Goal: Ask a question: Seek information or help from site administrators or community

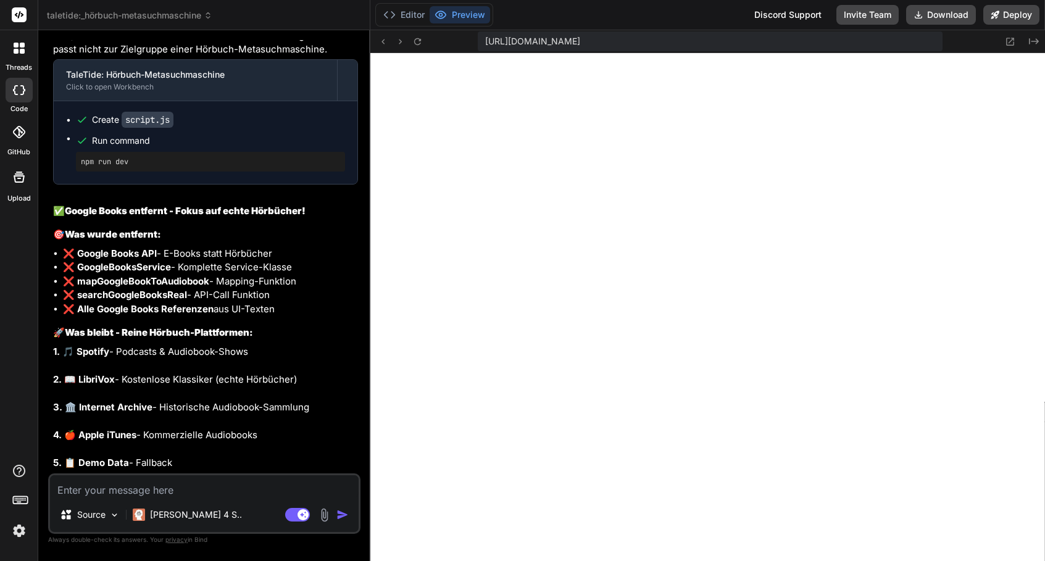
scroll to position [8850, 0]
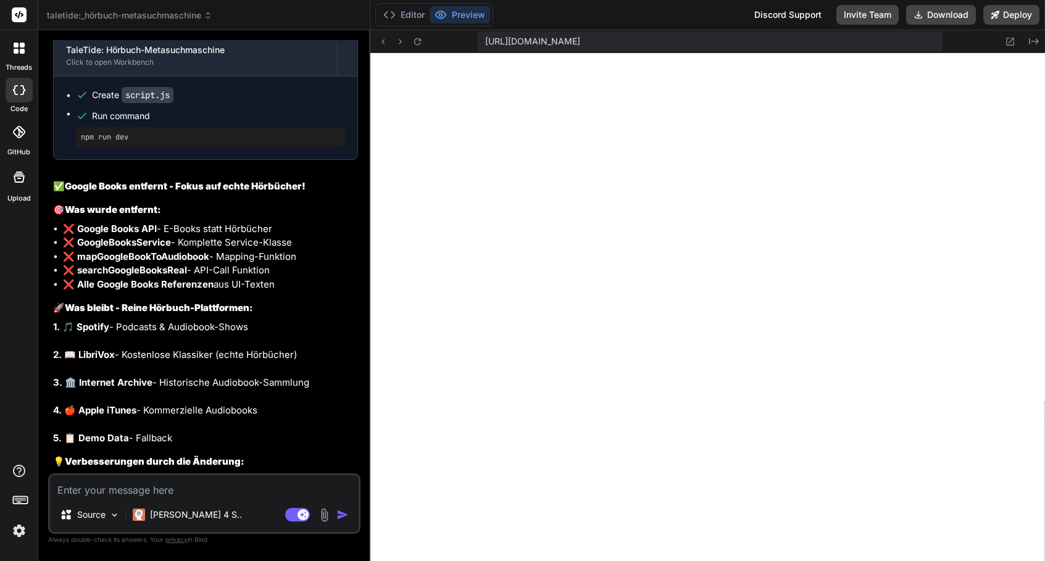
click at [261, 489] on textarea at bounding box center [204, 486] width 309 height 22
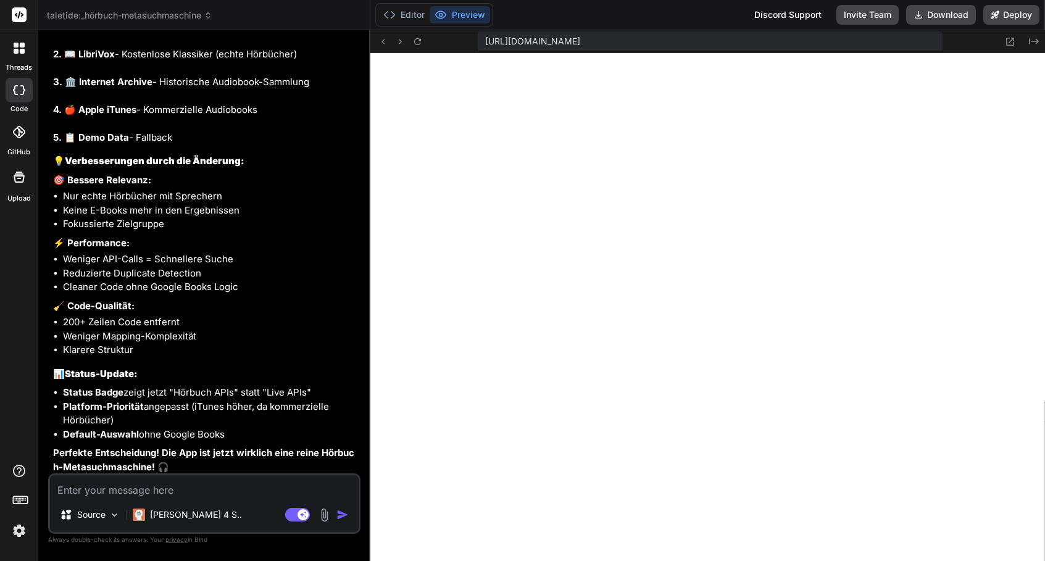
scroll to position [9206, 0]
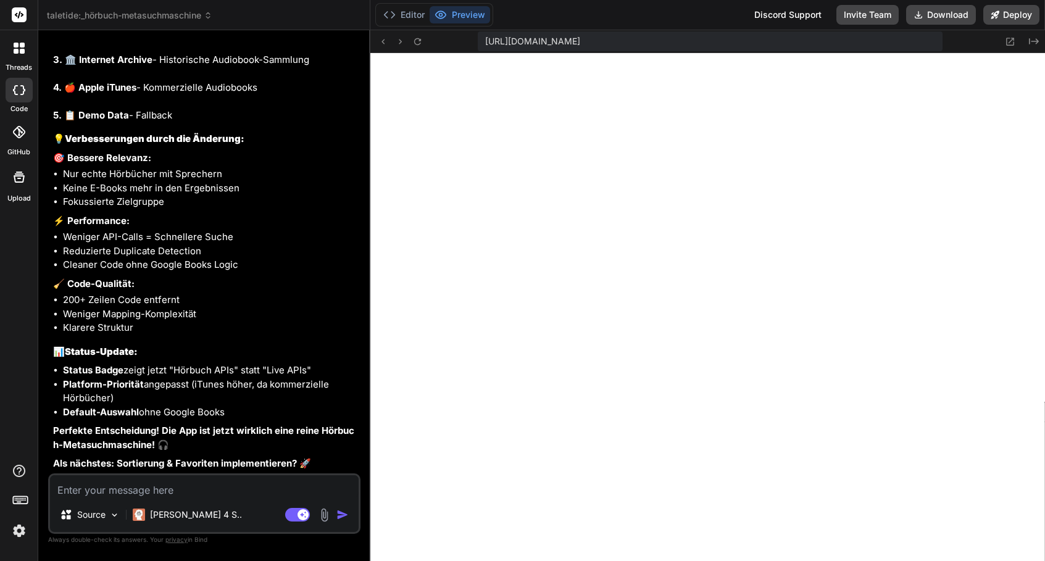
click at [141, 495] on textarea at bounding box center [204, 486] width 309 height 22
type textarea "i"
type textarea "x"
type textarea "is"
type textarea "x"
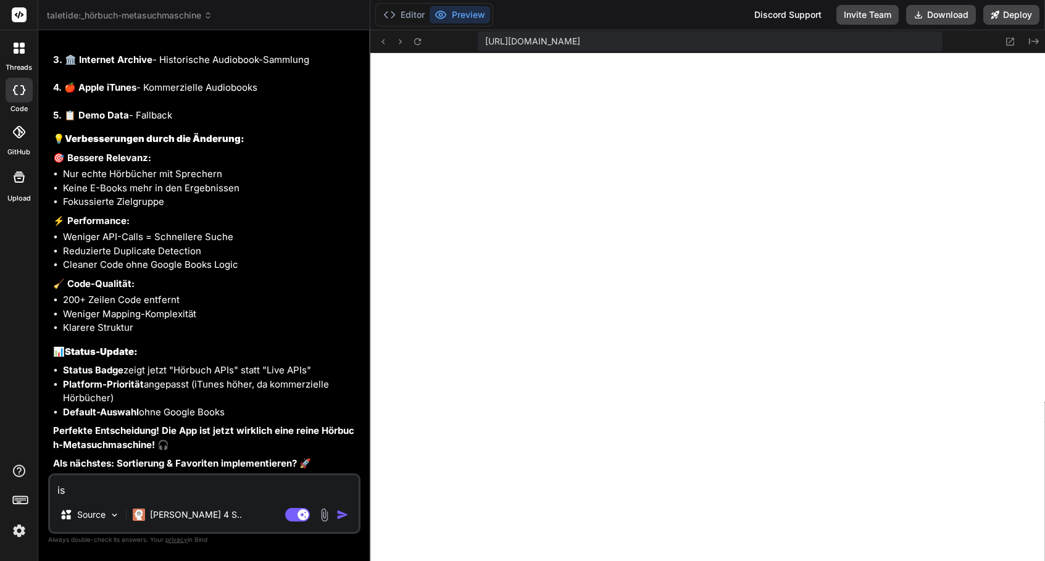
type textarea "ist"
type textarea "x"
type textarea "ist"
type textarea "x"
type textarea "ist d"
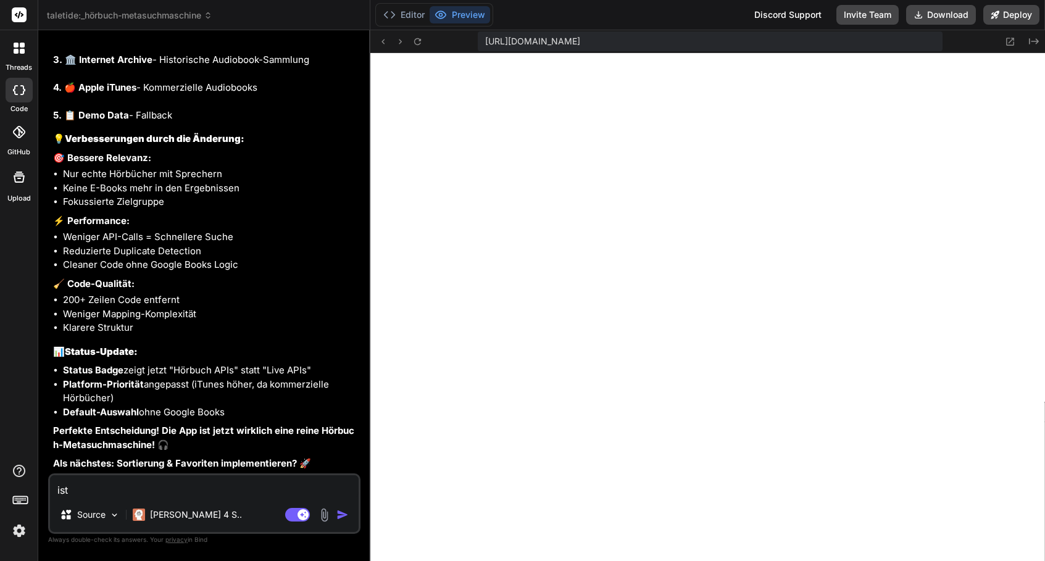
type textarea "x"
type textarea "ist di"
type textarea "x"
type textarea "ist die"
type textarea "x"
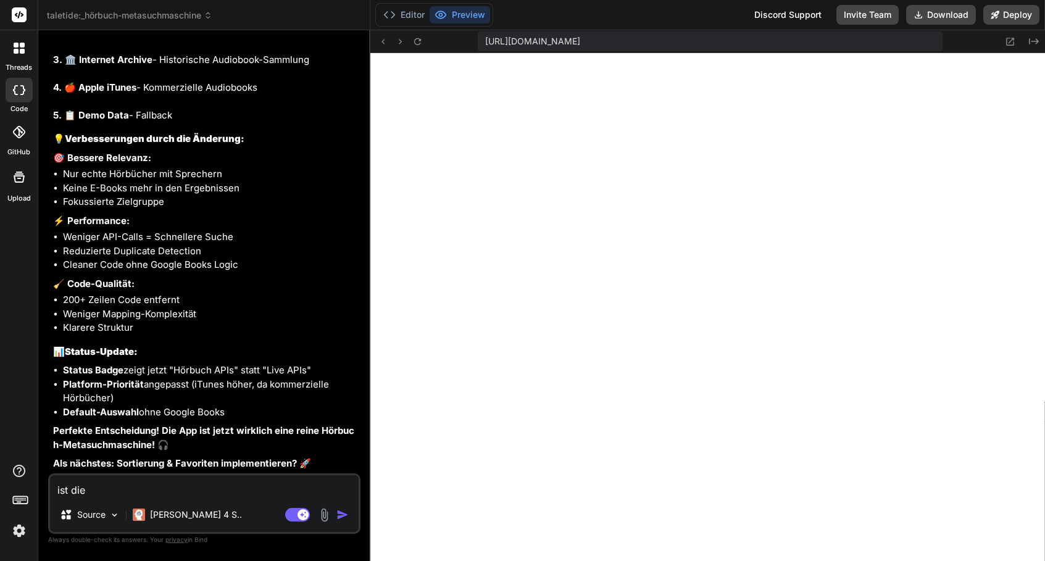
type textarea "ist dies"
type textarea "x"
type textarea "ist dies"
type textarea "x"
type textarea "ist dies s"
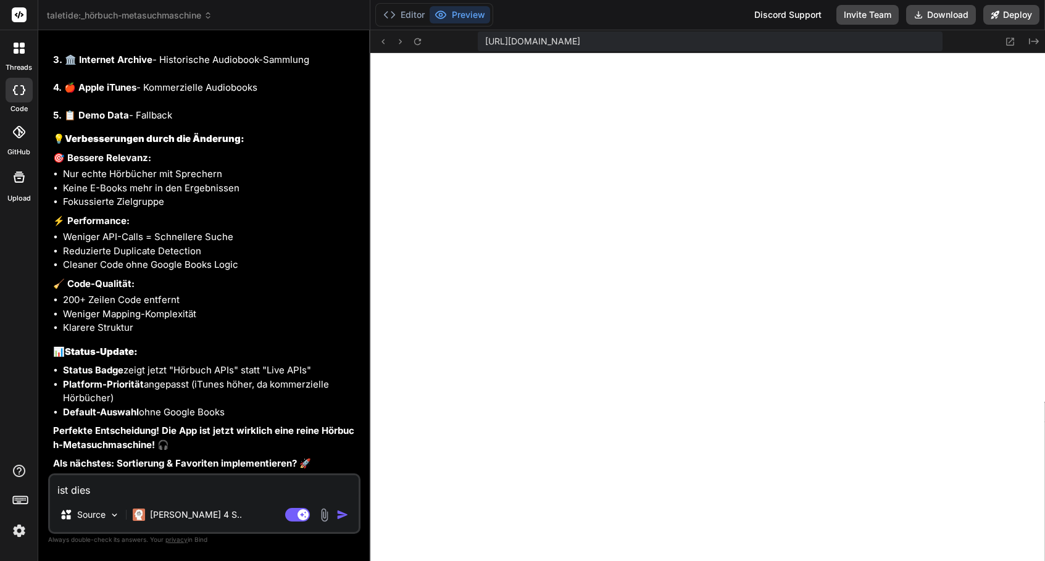
type textarea "x"
type textarea "ist dies sc"
type textarea "x"
type textarea "ist dies scr"
type textarea "x"
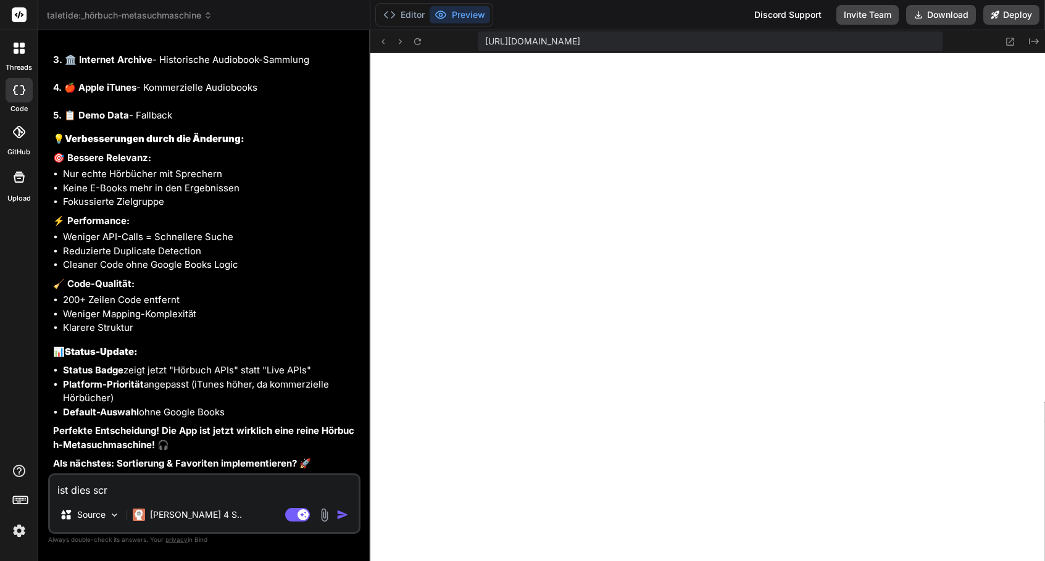
type textarea "ist dies scra"
type textarea "x"
type textarea "ist dies scrap"
type textarea "x"
type textarea "ist dies scrapi"
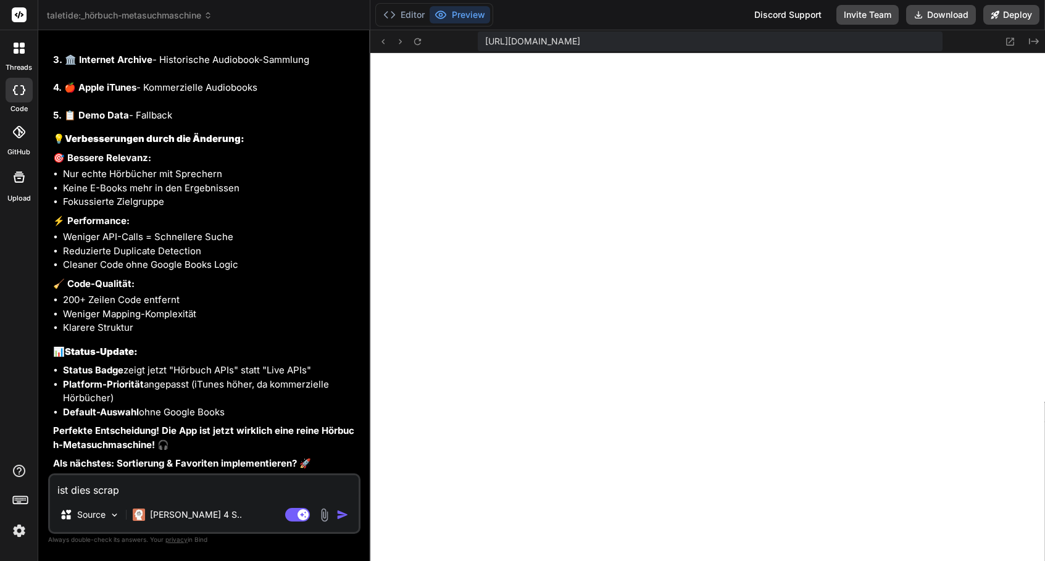
type textarea "x"
type textarea "ist dies scrapin"
type textarea "x"
type textarea "ist dies scraping"
type textarea "x"
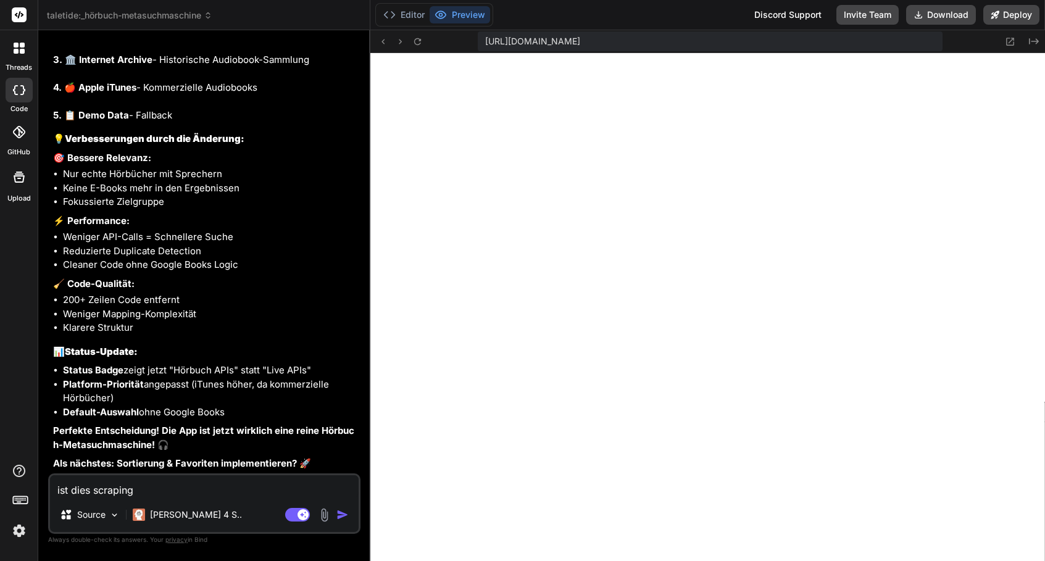
type textarea "ist dies scraping"
type textarea "x"
type textarea "ist dies scraping o"
type textarea "x"
type textarea "ist dies scraping od"
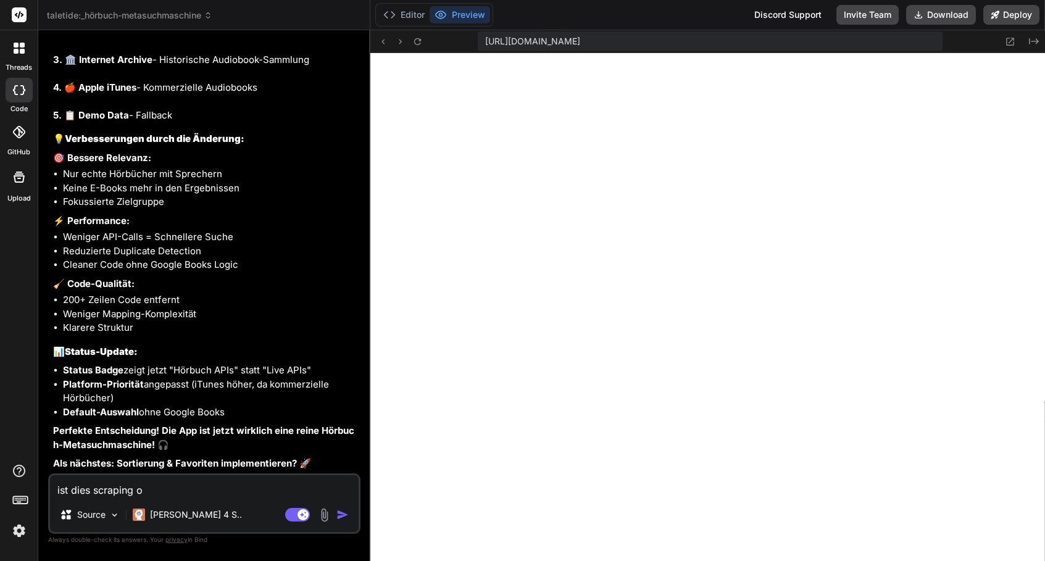
type textarea "x"
type textarea "ist dies scraping ode"
type textarea "x"
type textarea "ist dies scraping oder"
type textarea "x"
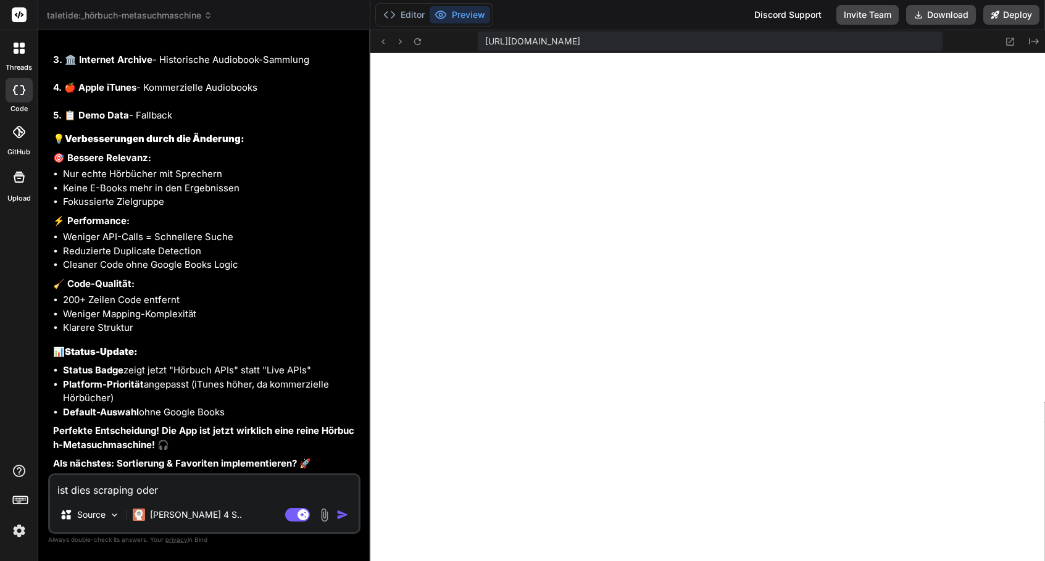
type textarea "ist dies scraping oder"
type textarea "x"
type textarea "ist dies scraping oder l"
type textarea "x"
type textarea "ist dies scraping oder le"
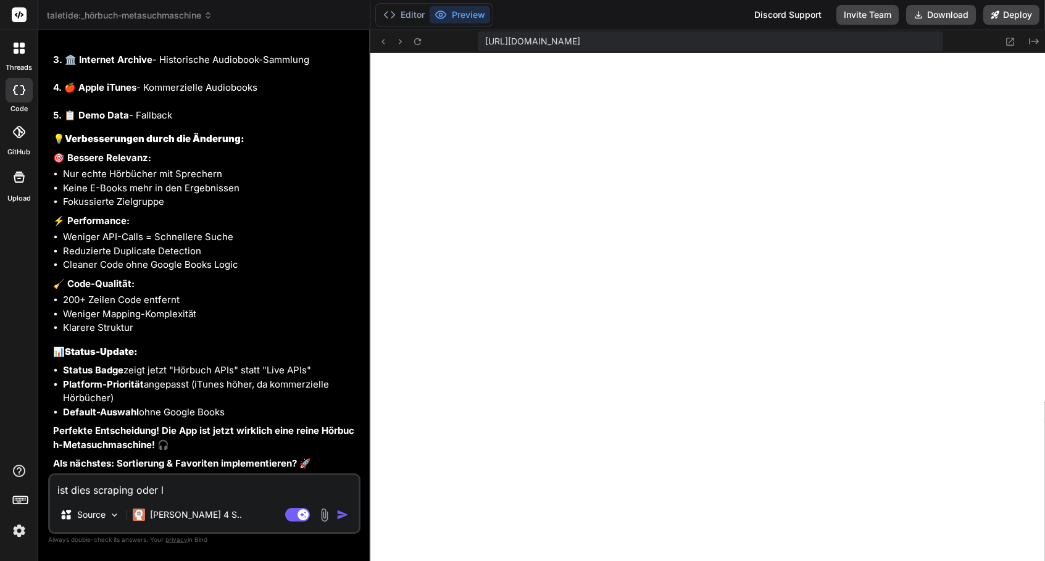
type textarea "x"
type textarea "ist dies scraping oder leg"
type textarea "x"
type textarea "ist dies scraping oder lega"
type textarea "x"
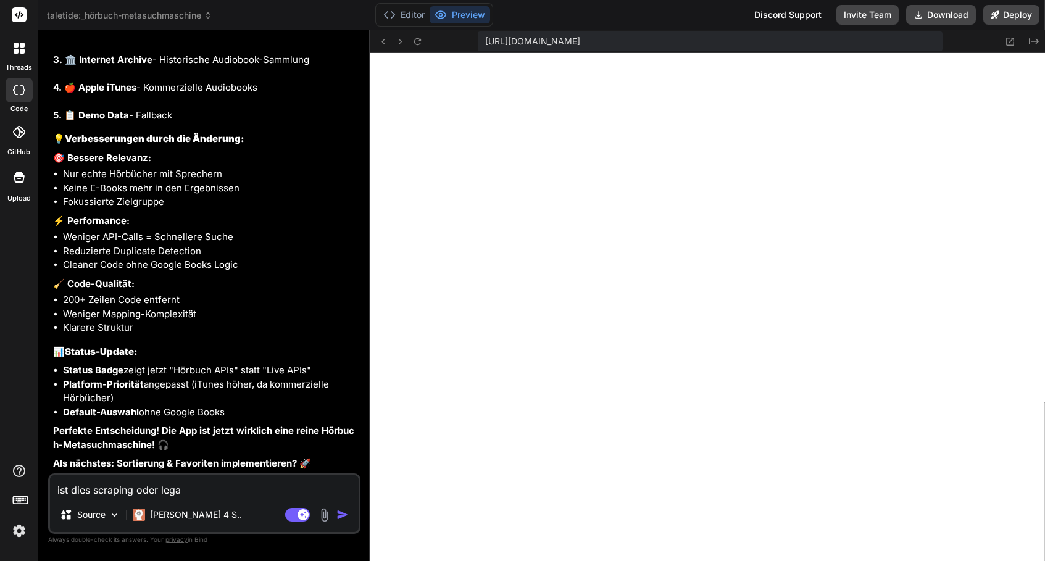
type textarea "ist dies scraping oder legal"
type textarea "x"
type textarea "ist dies scraping oder legal"
type textarea "x"
type textarea "ist dies scraping oder legal w"
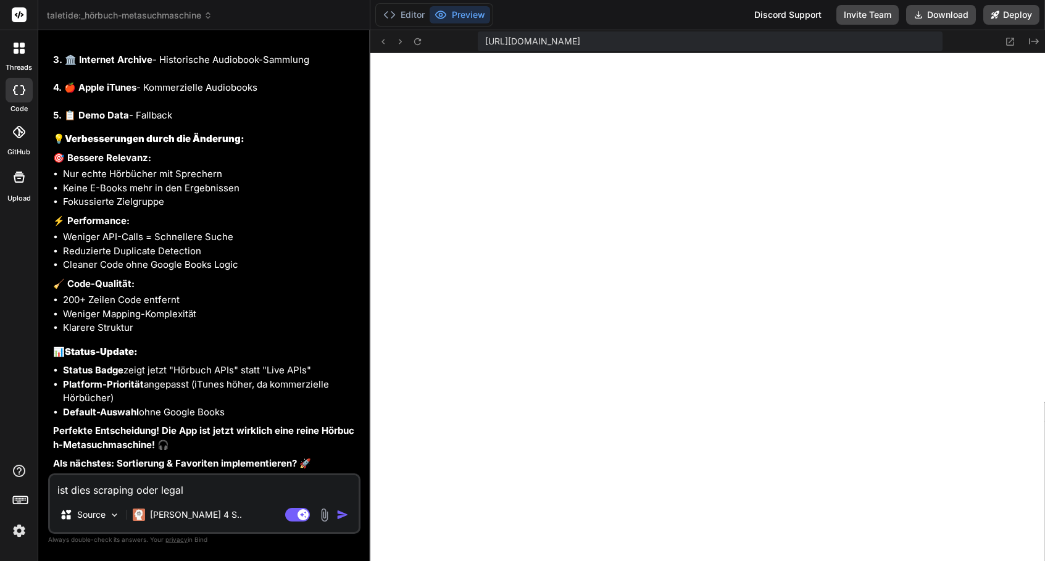
type textarea "x"
type textarea "ist dies scraping oder legal wa"
type textarea "x"
type textarea "ist dies scraping oder legal was"
type textarea "x"
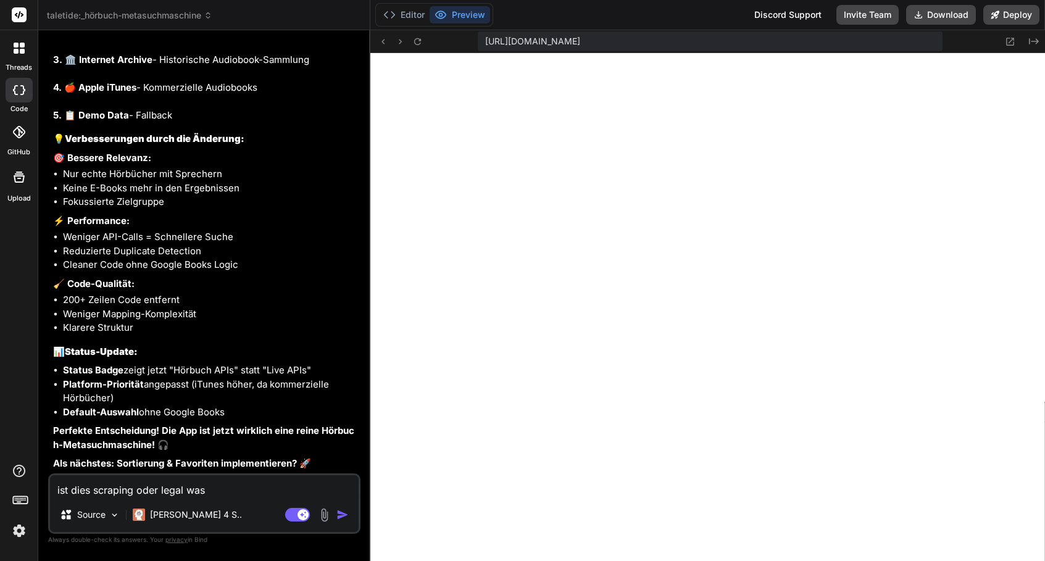
type textarea "ist dies scraping oder legal was"
type textarea "x"
type textarea "ist dies scraping oder legal was i"
type textarea "x"
type textarea "ist dies scraping oder legal was in"
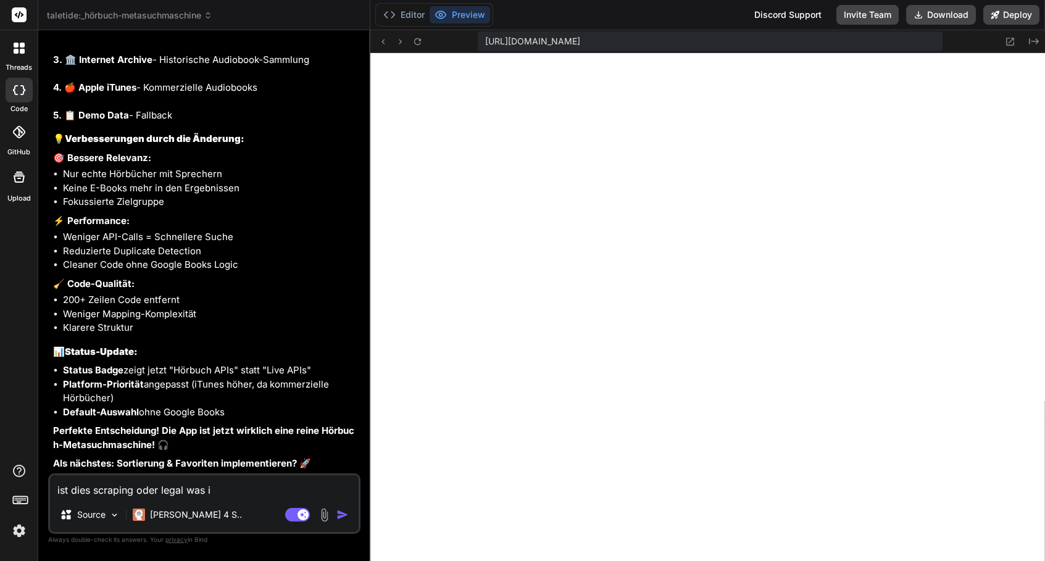
type textarea "x"
type textarea "ist dies scraping oder legal was in"
type textarea "x"
type textarea "ist dies scraping oder legal was in d"
type textarea "x"
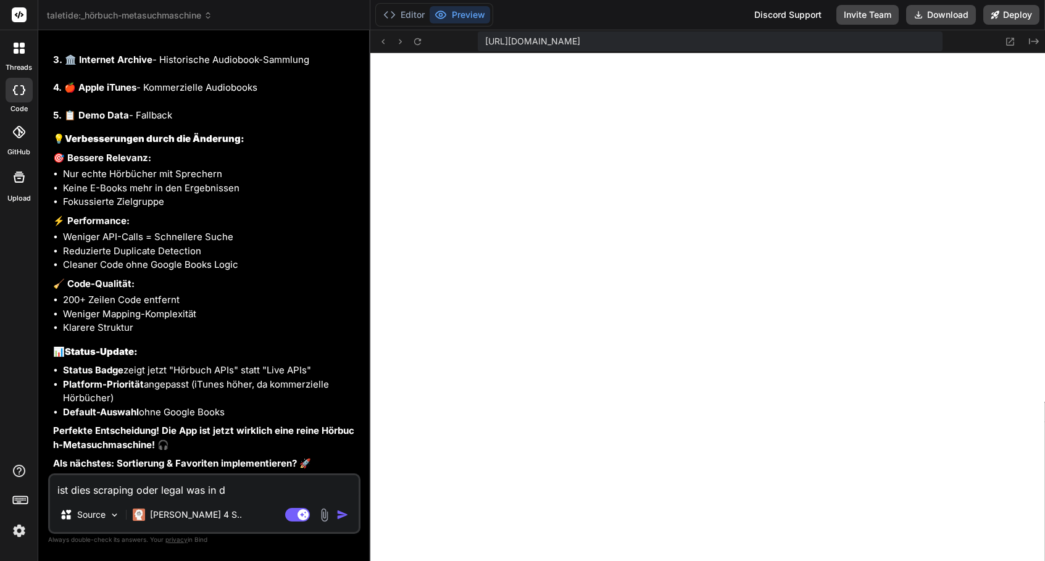
type textarea "ist dies scraping oder legal was in di"
type textarea "x"
type textarea "ist dies scraping oder legal was in die"
type textarea "x"
type textarea "ist dies scraping oder legal was in dies"
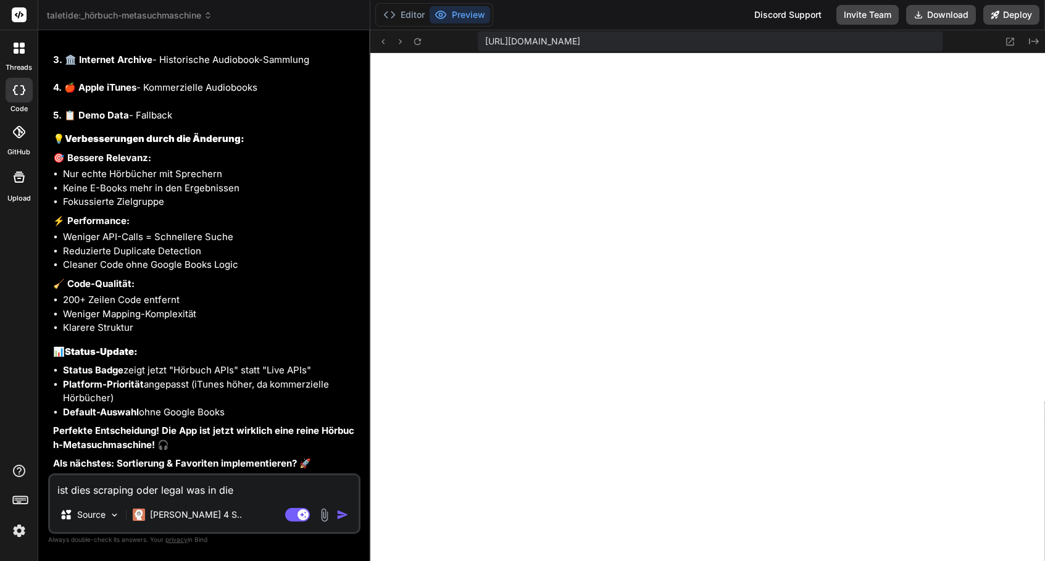
type textarea "x"
type textarea "ist dies scraping oder legal was in diese"
type textarea "x"
type textarea "ist dies scraping oder legal was in dieser"
type textarea "x"
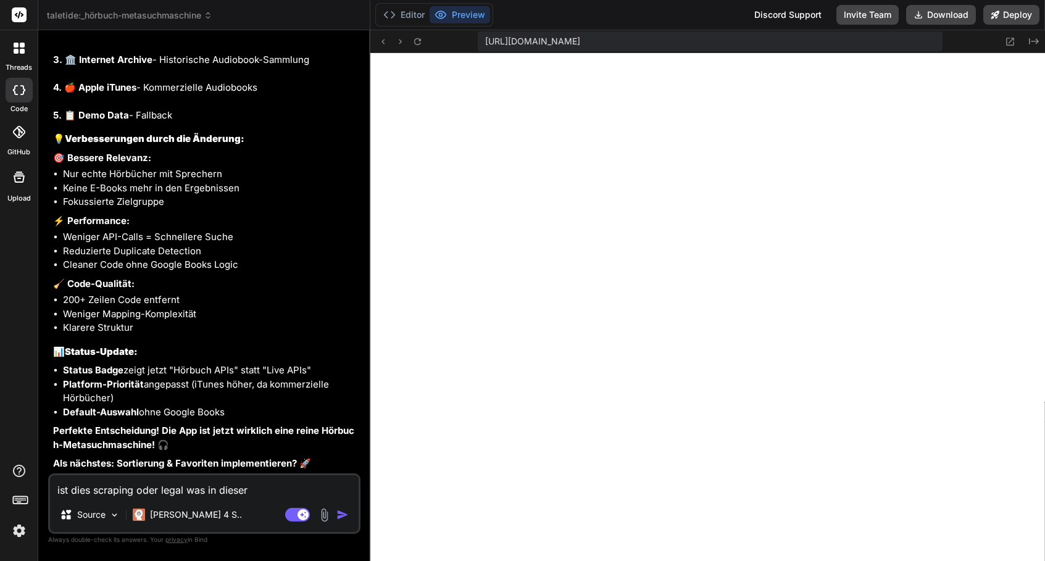
type textarea "ist dies scraping oder legal was in dieser"
type textarea "x"
type textarea "ist dies scraping oder legal was in dieser m"
type textarea "x"
type textarea "ist dies scraping oder legal was in dieser me"
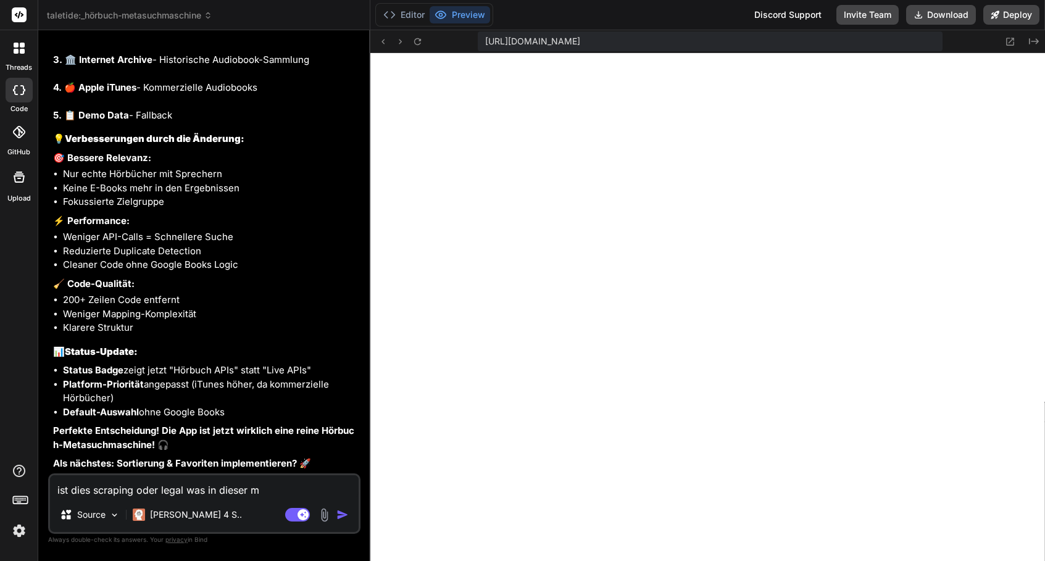
type textarea "x"
type textarea "ist dies scraping oder legal was in dieser met"
type textarea "x"
type textarea "ist dies scraping oder legal was in dieser meta"
type textarea "x"
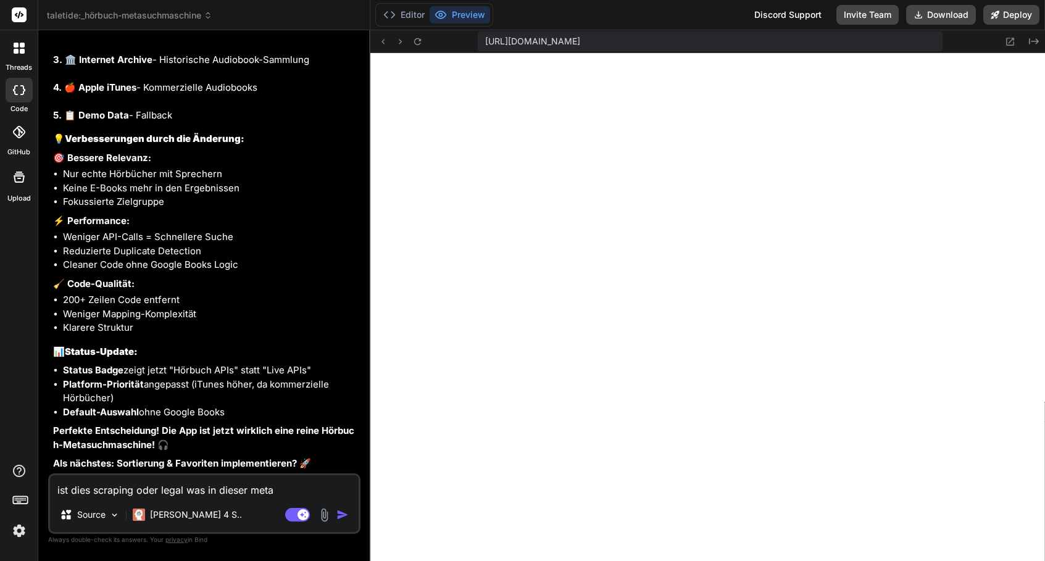
type textarea "ist dies scraping oder legal was in dieser metas"
type textarea "x"
type textarea "ist dies scraping oder legal was in dieser metasu"
type textarea "x"
type textarea "ist dies scraping oder legal was in dieser metasuc"
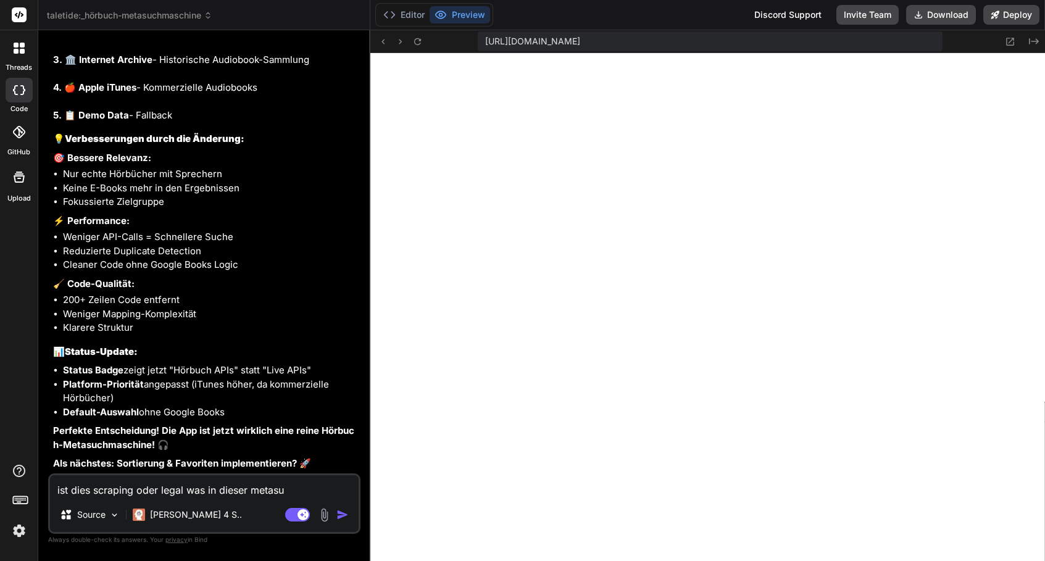
type textarea "x"
type textarea "ist dies scraping oder legal was in dieser metasuch"
type textarea "x"
type textarea "ist dies scraping oder legal was in dieser metasuchm"
type textarea "x"
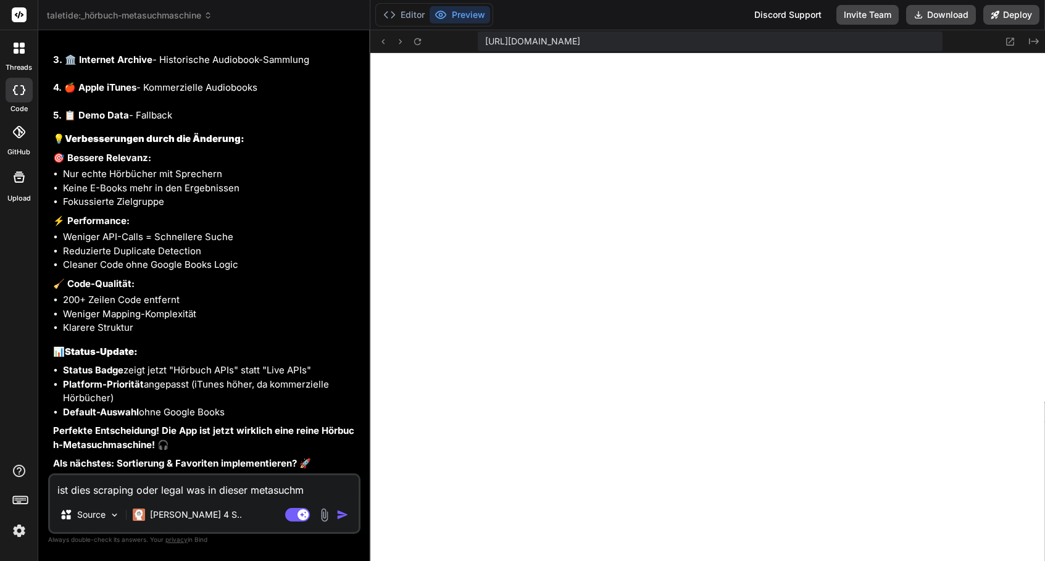
type textarea "ist dies scraping oder legal was in dieser metasuchma"
type textarea "x"
type textarea "ist dies scraping oder legal was in dieser metasuchmas"
type textarea "x"
type textarea "ist dies scraping oder legal was in dieser metasuchmasc"
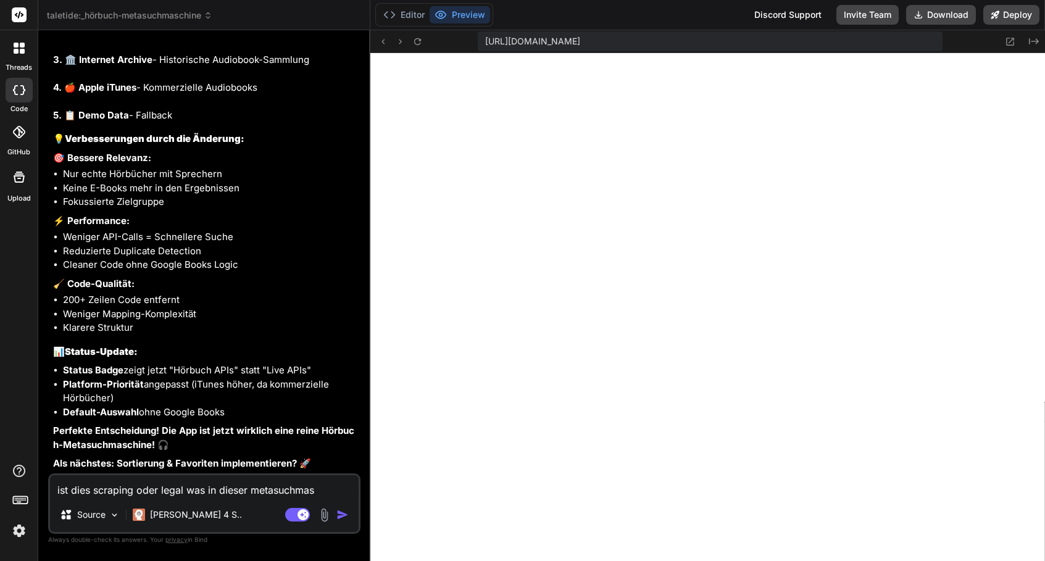
type textarea "x"
type textarea "ist dies scraping oder legal was in dieser metasuchmasch"
type textarea "x"
type textarea "ist dies scraping oder legal was in dieser metasuchmaschi"
type textarea "x"
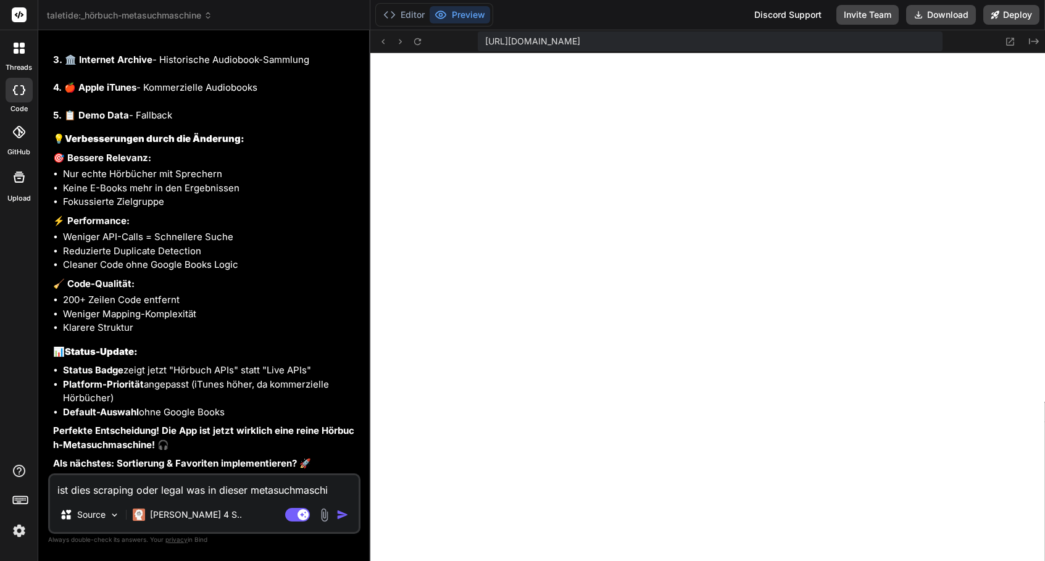
type textarea "ist dies scraping oder legal was in dieser metasuchmaschin"
type textarea "x"
type textarea "ist dies scraping oder legal was in dieser metasuchmaschine"
type textarea "x"
type textarea "ist dies scraping oder legal was in dieser metasuchmaschine"
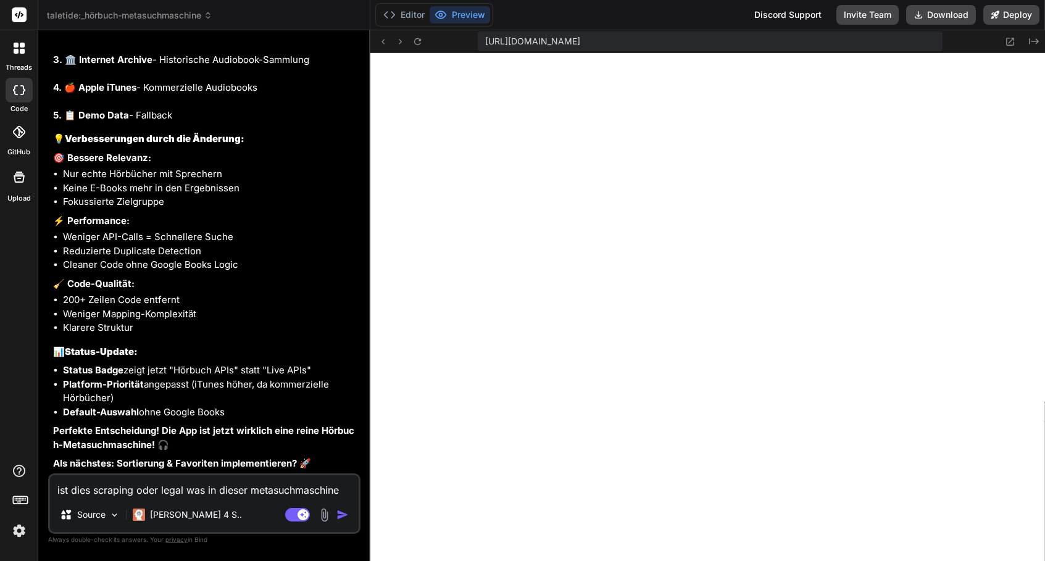
type textarea "x"
type textarea "ist dies scraping oder legal was in dieser metasuchmaschine g"
type textarea "x"
type textarea "ist dies scraping oder legal was in dieser metasuchmaschine ge"
type textarea "x"
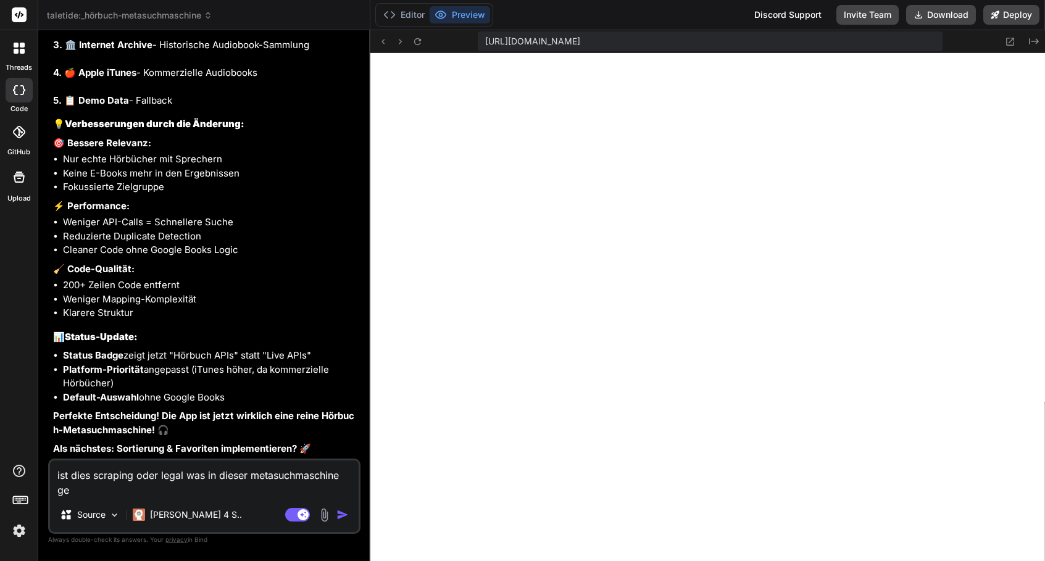
type textarea "ist dies scraping oder legal was in dieser metasuchmaschine ges"
type textarea "x"
type textarea "ist dies scraping oder legal was in dieser metasuchmaschine gesc"
type textarea "x"
type textarea "ist dies scraping oder legal was in dieser metasuchmaschine gesch"
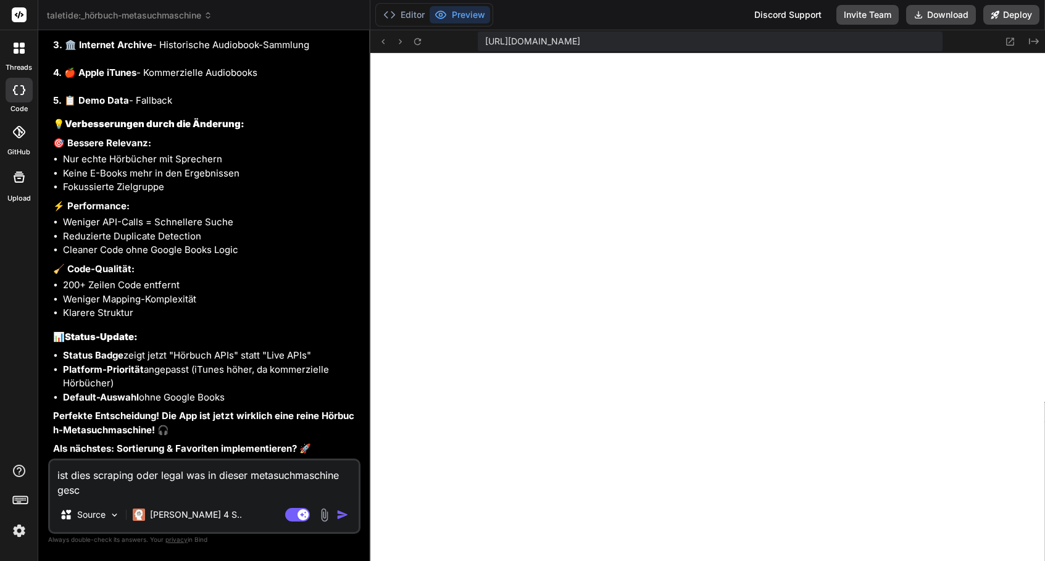
type textarea "x"
type textarea "ist dies scraping oder legal was in dieser metasuchmaschine geschi"
type textarea "x"
type textarea "ist dies scraping oder legal was in dieser metasuchmaschine geschie"
type textarea "x"
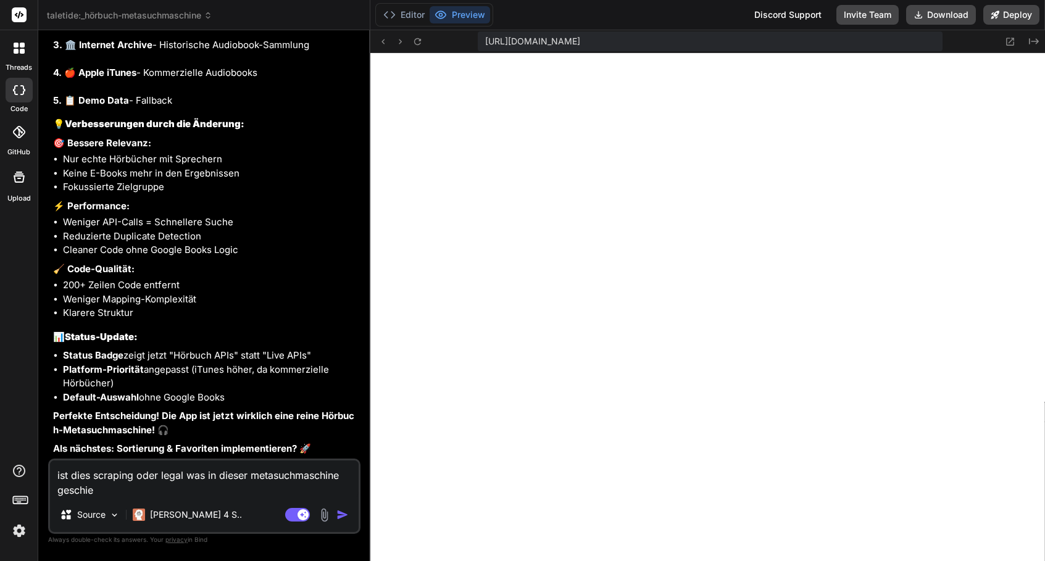
type textarea "ist dies scraping oder legal was in dieser metasuchmaschine geschieh"
type textarea "x"
type textarea "ist dies scraping oder legal was in dieser metasuchmaschine geschieht"
type textarea "x"
type textarea "ist dies scraping oder legal was in dieser metasuchmaschine geschieht?"
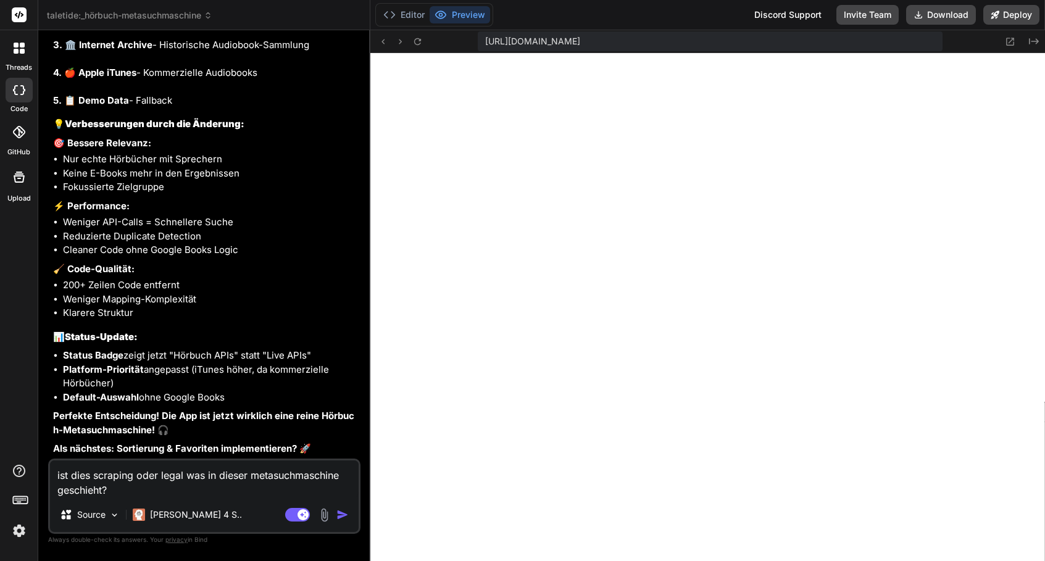
type textarea "x"
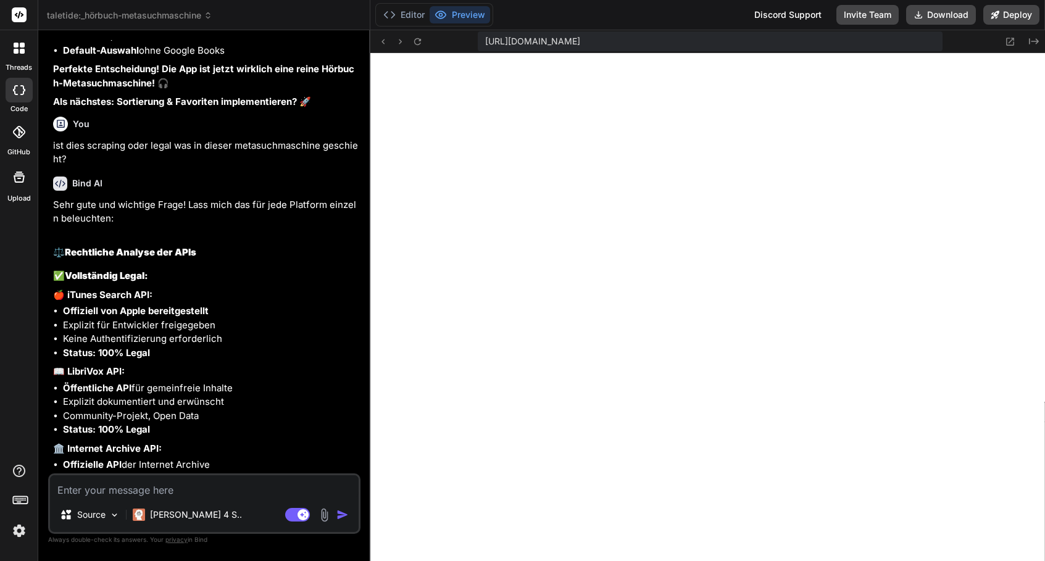
scroll to position [9543, 0]
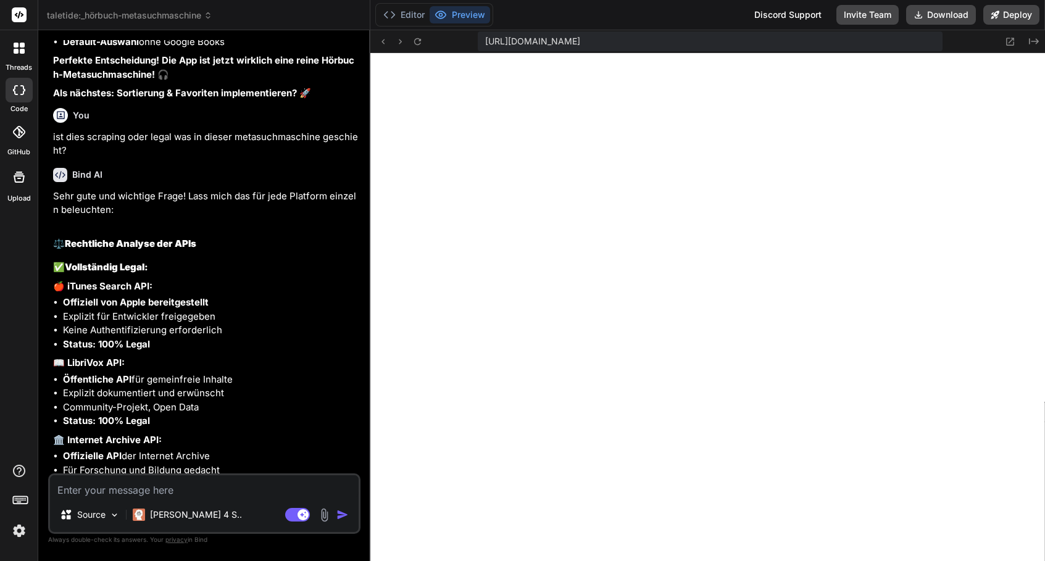
type textarea "x"
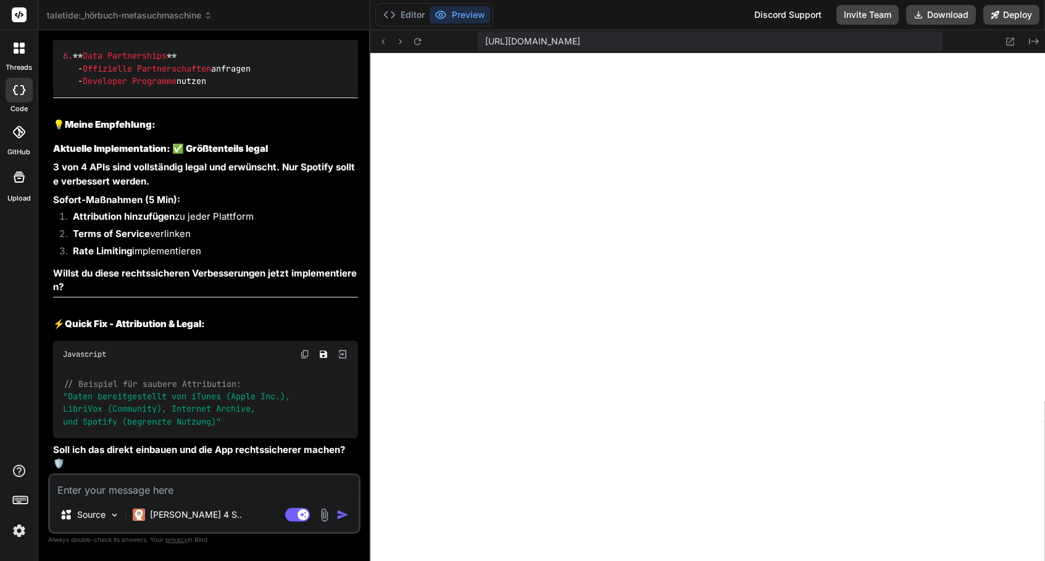
scroll to position [10756, 0]
type textarea "j"
type textarea "x"
type textarea "ja"
type textarea "x"
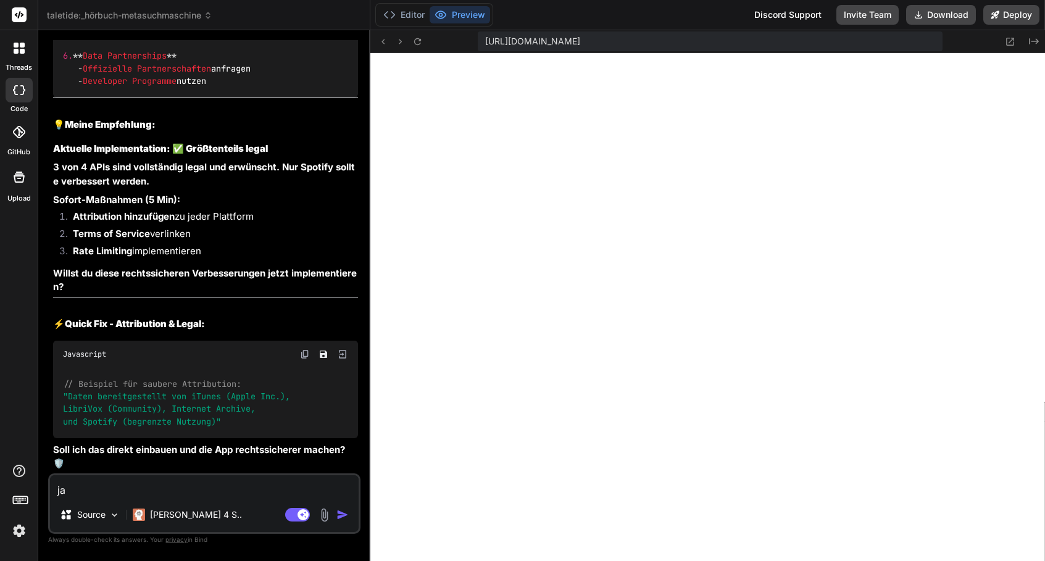
type textarea "ja,"
type textarea "x"
type textarea "ja,"
type textarea "x"
type textarea "ja, b"
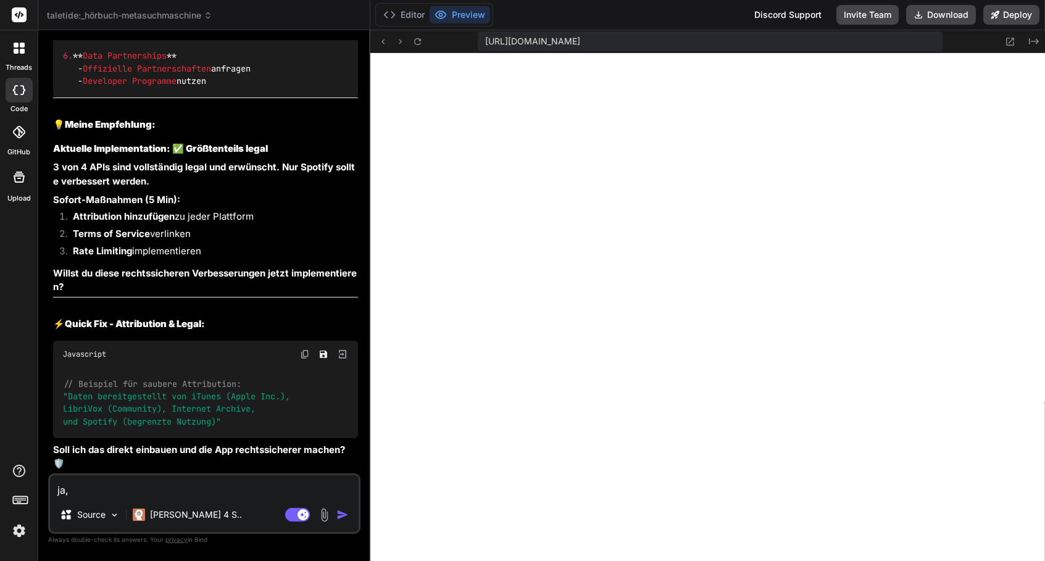
type textarea "x"
type textarea "ja, bi"
type textarea "x"
type textarea "ja, bit"
type textarea "x"
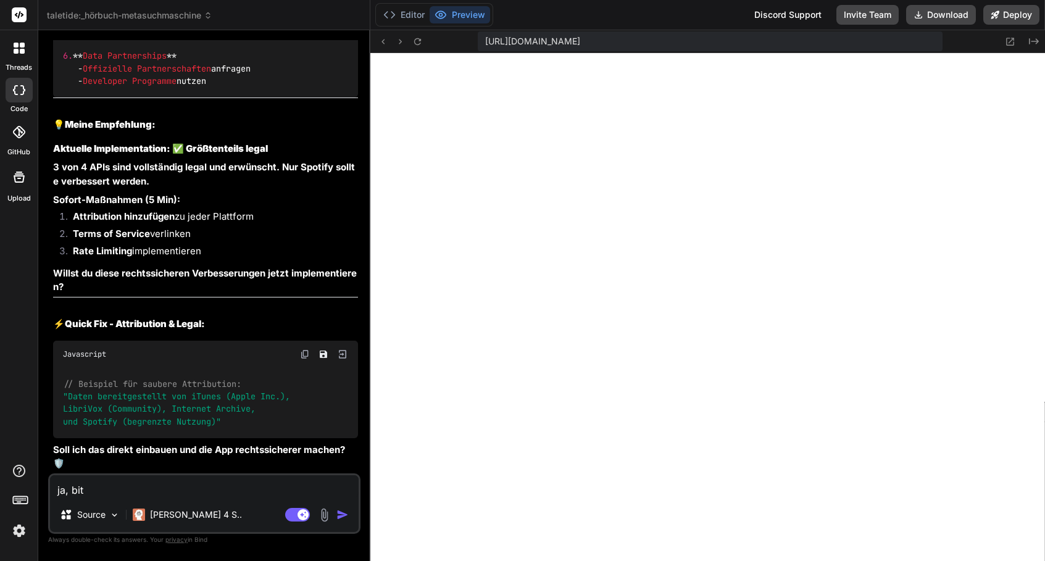
type textarea "ja, bitt"
type textarea "x"
type textarea "ja, bitte"
type textarea "x"
type textarea "ja, bitte"
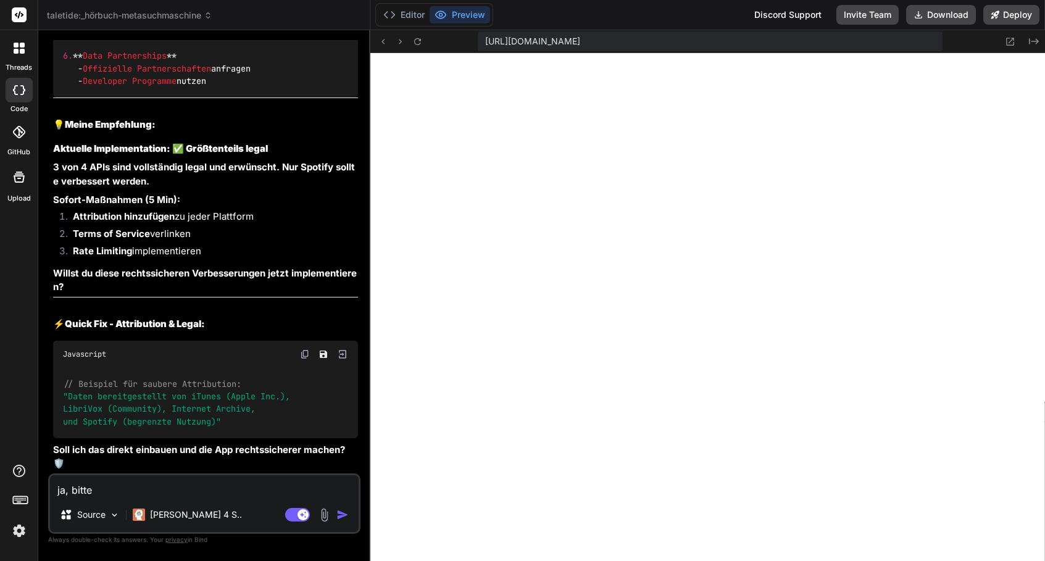
type textarea "x"
type textarea "ja, bitte m"
type textarea "x"
type textarea "ja, bitte ma"
type textarea "x"
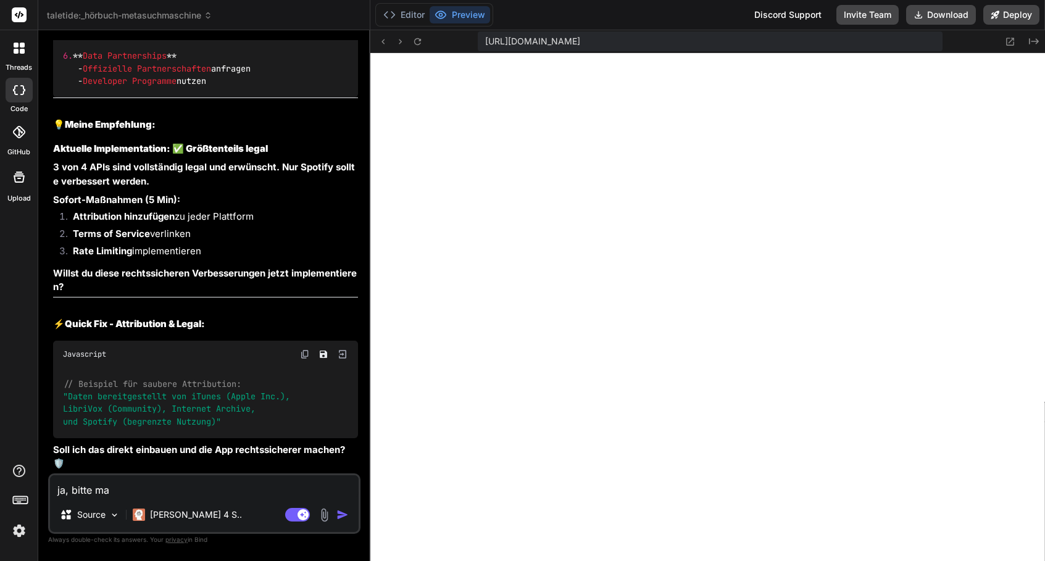
type textarea "ja, bitte mac"
type textarea "x"
type textarea "ja, bitte mach"
type textarea "x"
type textarea "ja, bitte mach"
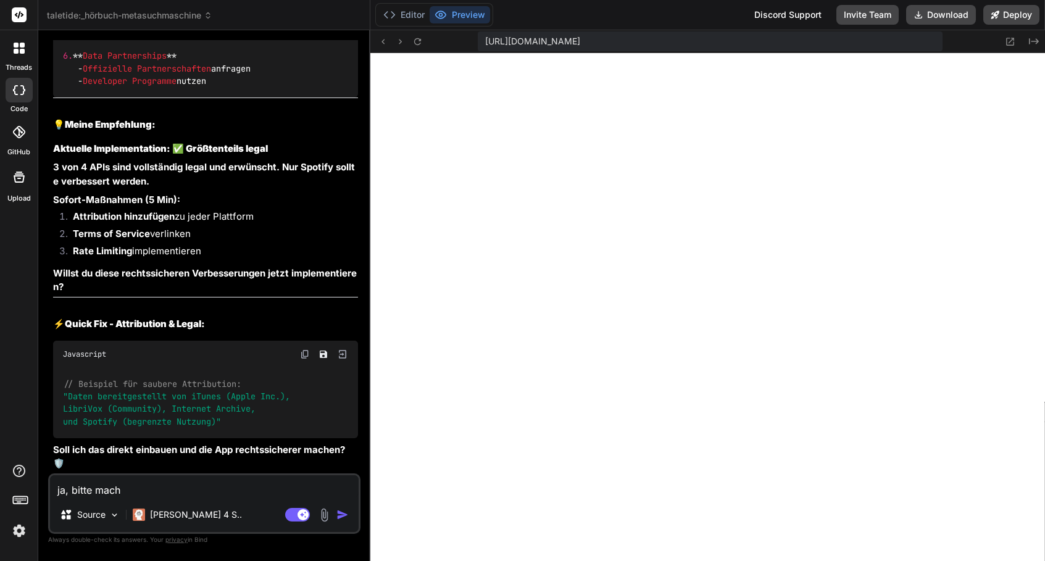
type textarea "x"
type textarea "ja, bitte mach e"
type textarea "x"
type textarea "ja, bitte mach es"
type textarea "x"
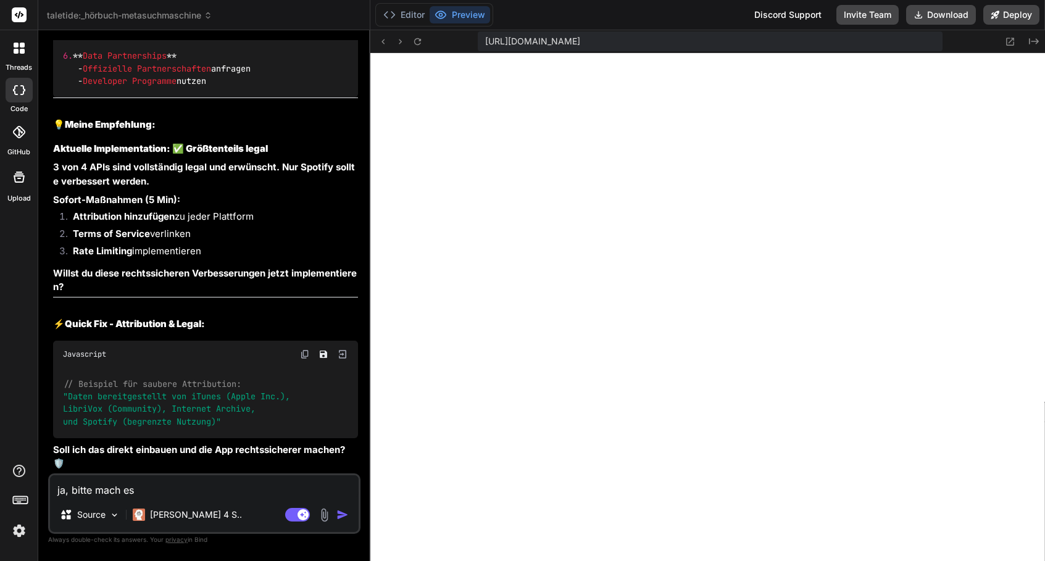
type textarea "ja, bitte mach es"
type textarea "x"
type textarea "ja, bitte mach es r"
type textarea "x"
type textarea "ja, bitte [PERSON_NAME] es re"
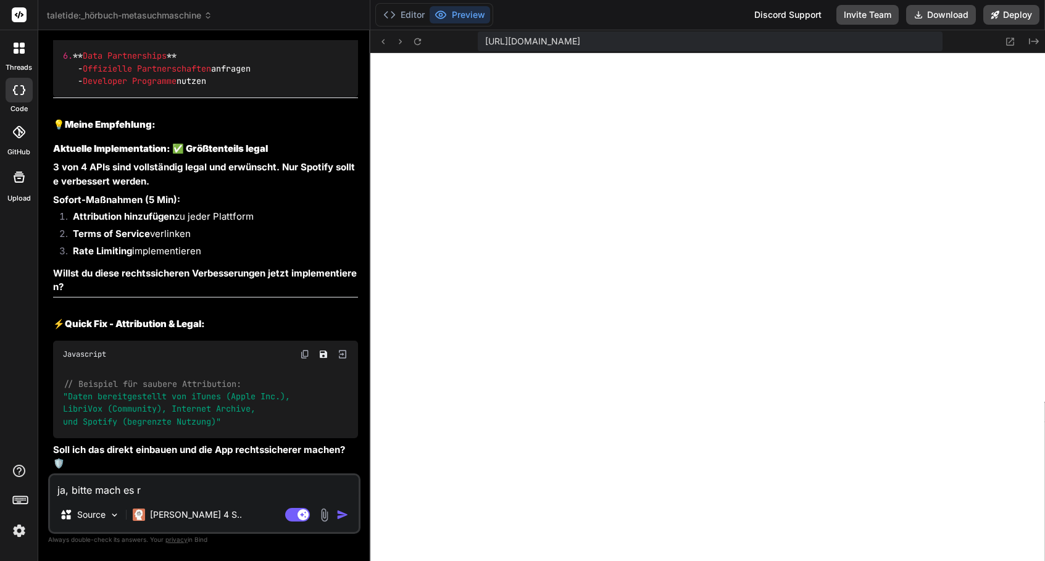
type textarea "x"
type textarea "ja, bitte [PERSON_NAME] es rec"
type textarea "x"
type textarea "ja, bitte [PERSON_NAME] es rech"
type textarea "x"
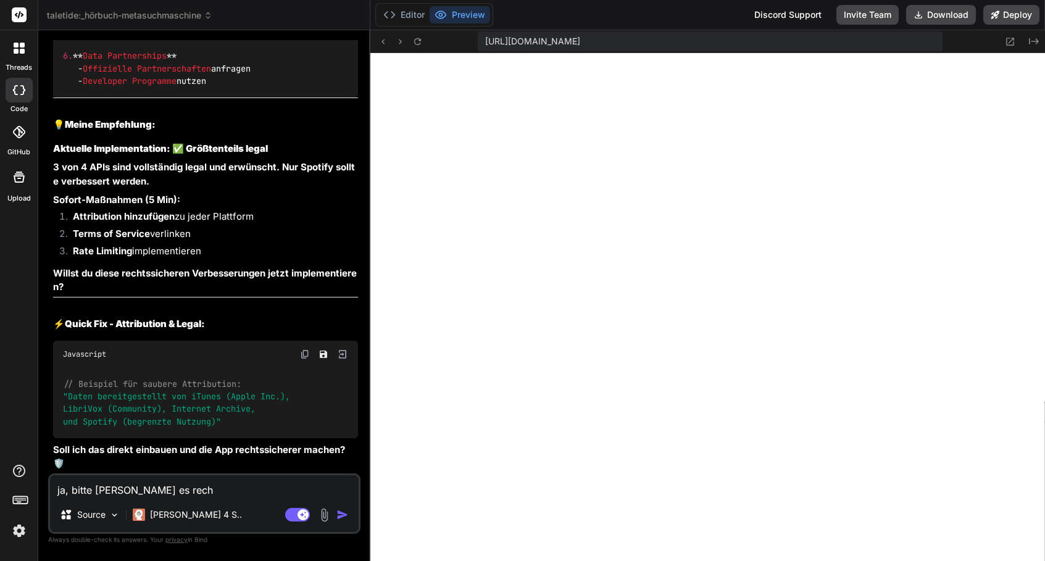
type textarea "ja, bitte mach es recht"
type textarea "x"
type textarea "ja, bitte mach es rechts"
type textarea "x"
type textarea "ja, bitte [PERSON_NAME] es rechtss"
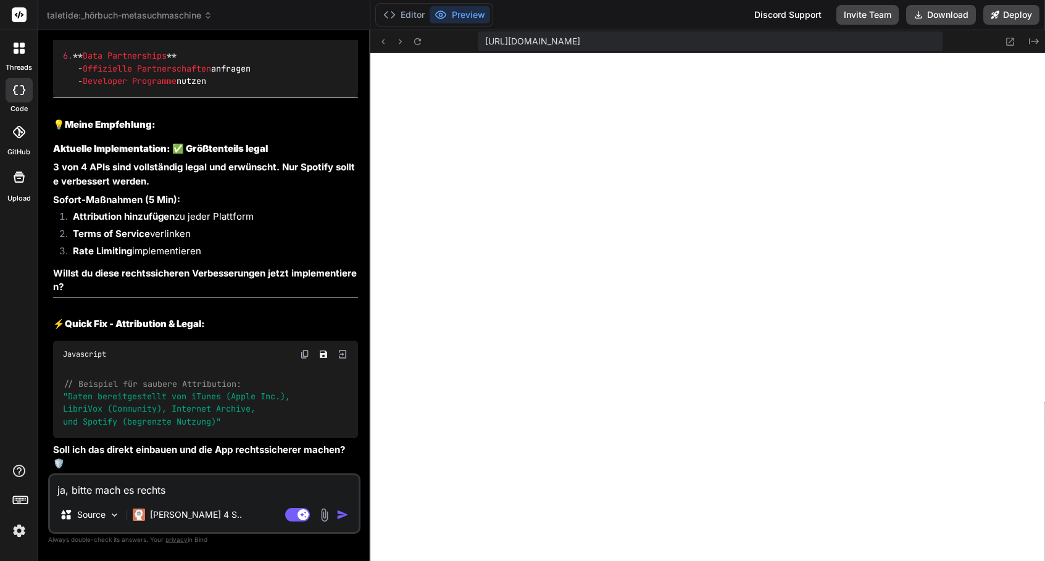
type textarea "x"
type textarea "ja, bitte [PERSON_NAME] es rechtssi"
type textarea "x"
type textarea "ja, bitte [PERSON_NAME] es rechtssic"
type textarea "x"
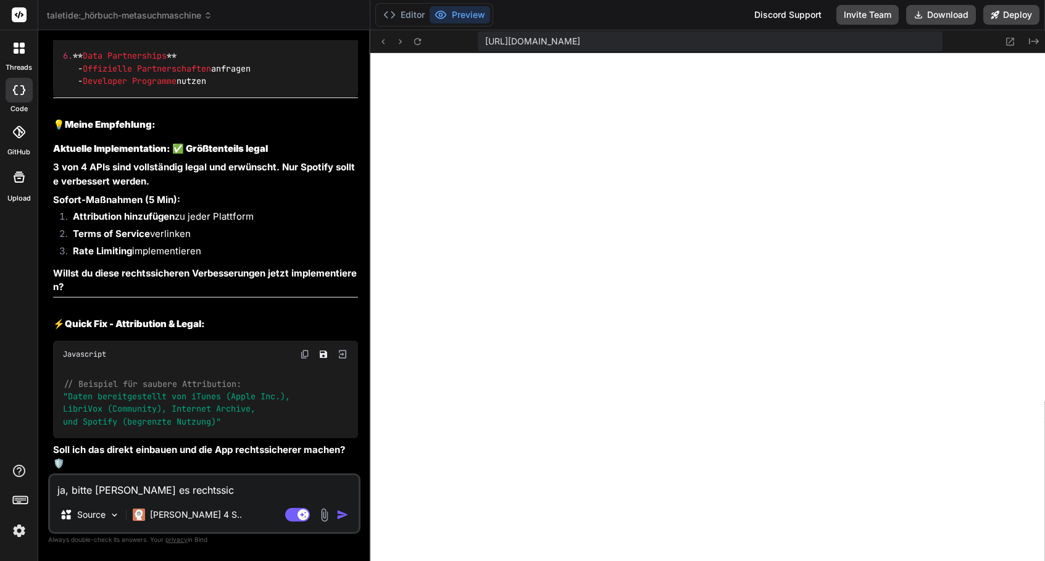
type textarea "ja, bitte [PERSON_NAME] es rechtssich"
type textarea "x"
type textarea "ja, bitte [PERSON_NAME] es rechtssiche"
type textarea "x"
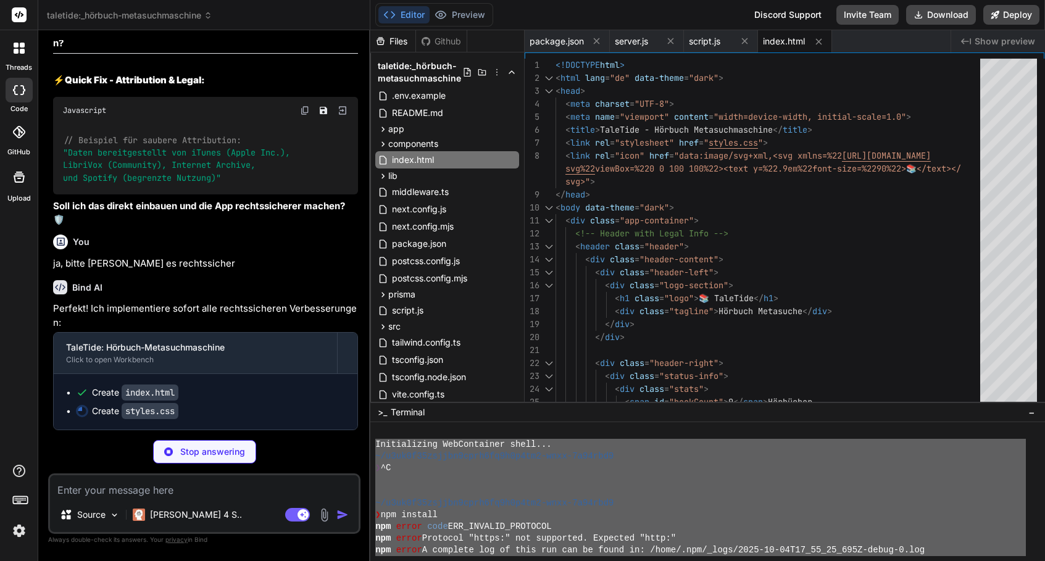
scroll to position [10999, 0]
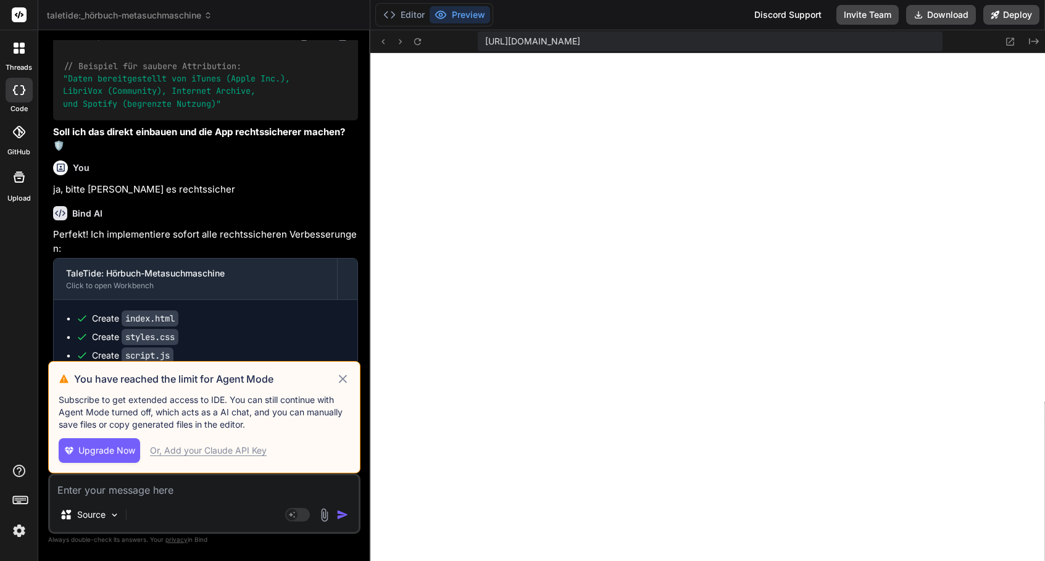
click at [347, 380] on icon at bounding box center [343, 379] width 14 height 15
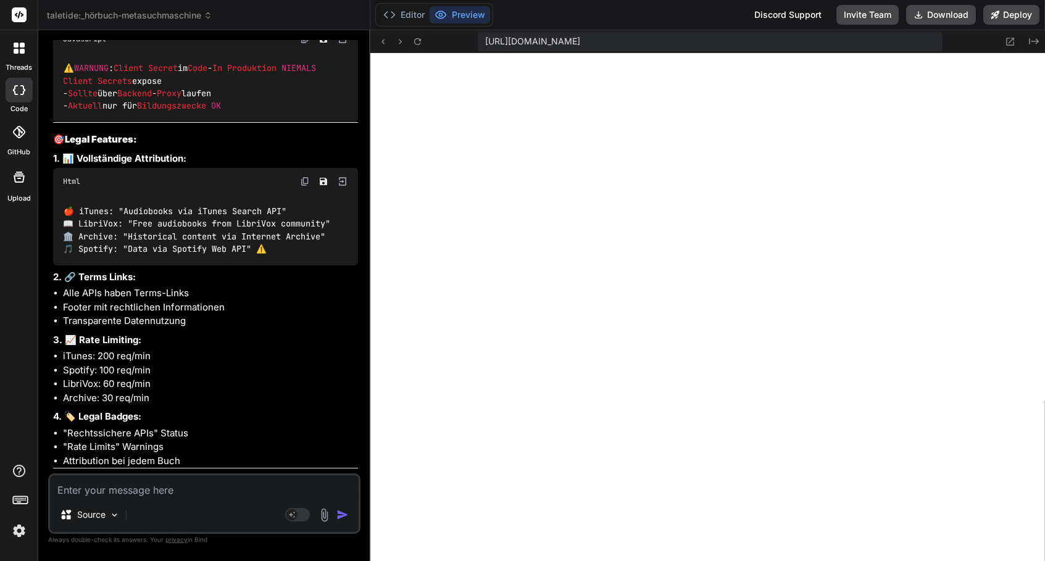
scroll to position [12017, 0]
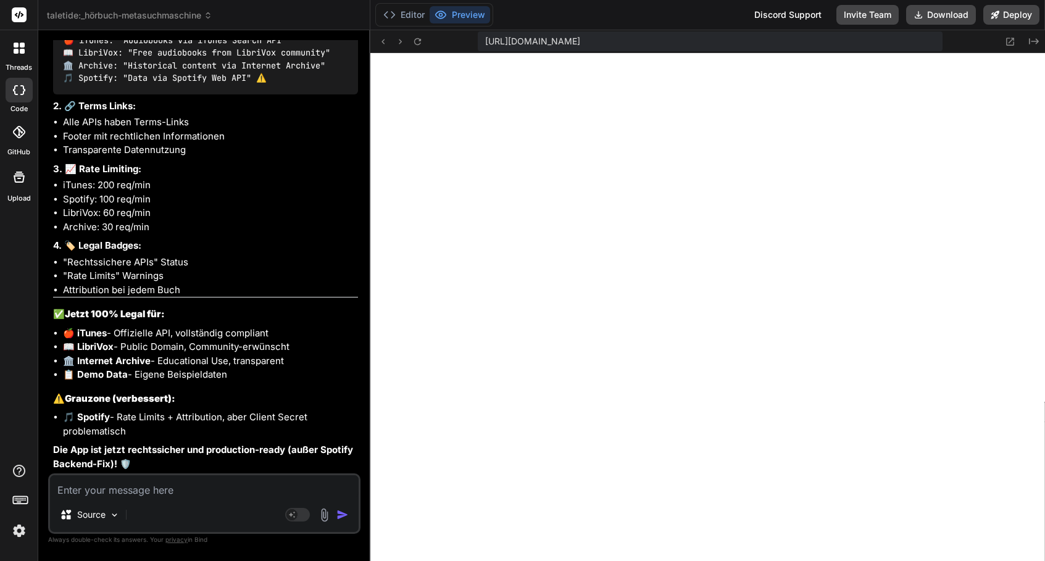
click at [127, 488] on textarea at bounding box center [204, 486] width 309 height 22
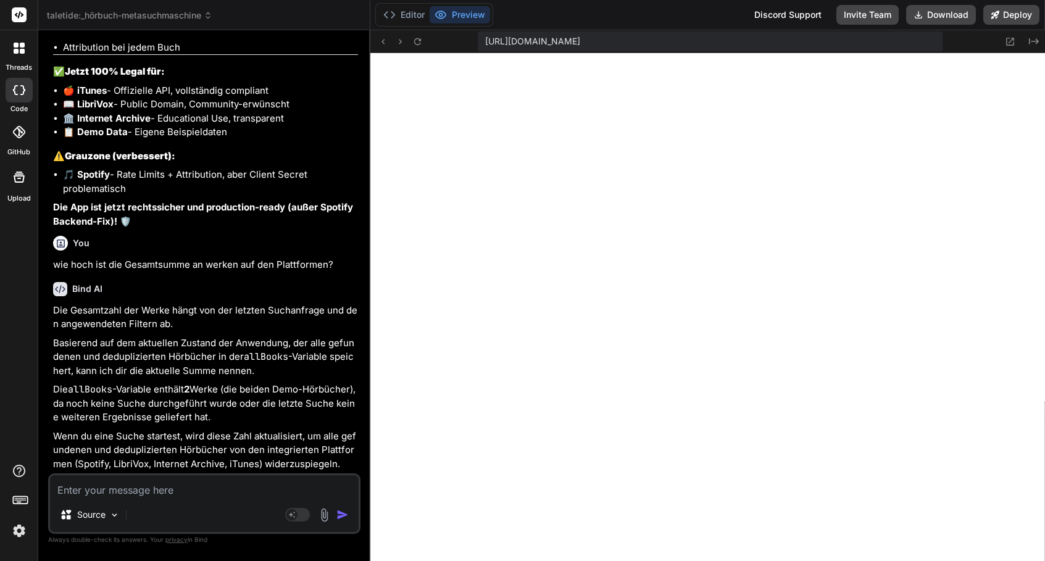
scroll to position [12256, 0]
drag, startPoint x: 80, startPoint y: 461, endPoint x: 257, endPoint y: 461, distance: 176.6
click at [257, 461] on p "Wenn du eine Suche startest, wird diese Zahl aktualisiert, um alle gefundenen u…" at bounding box center [205, 451] width 305 height 42
copy p "Spotify, LibriVox, Internet Archive, iTunes"
click at [222, 486] on textarea at bounding box center [204, 486] width 309 height 22
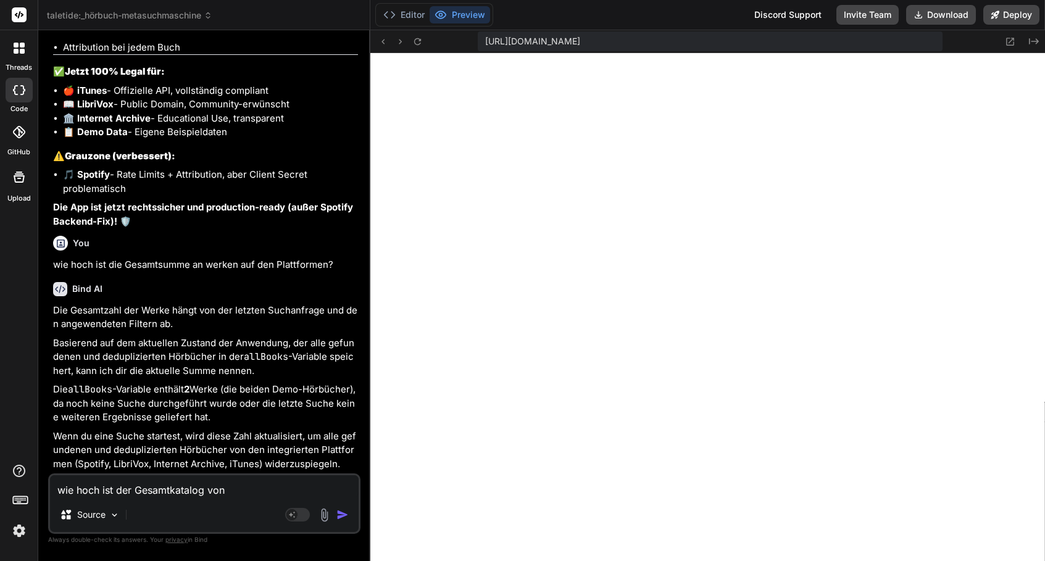
paste textarea "Spotify, LibriVox, Internet Archive, iTunes"
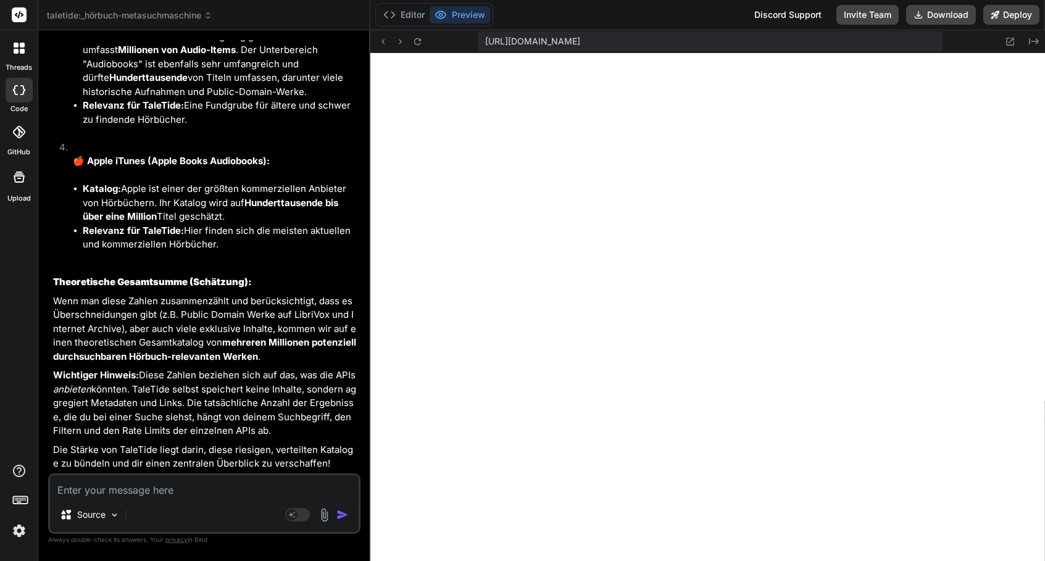
scroll to position [13251, 0]
